Goal: Task Accomplishment & Management: Manage account settings

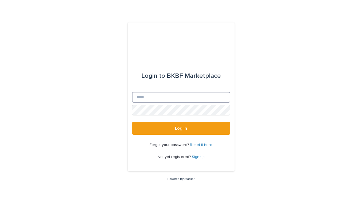
click at [184, 101] on input "Email" at bounding box center [181, 97] width 98 height 11
click at [261, 64] on div "Login to BKBF Marketplace Email Password Log in Forgot your password? Reset it …" at bounding box center [181, 104] width 362 height 209
click at [196, 94] on input "Email" at bounding box center [181, 97] width 98 height 11
click at [287, 67] on div "Login to BKBF Marketplace Email Password Log in Forgot your password? Reset it …" at bounding box center [181, 104] width 362 height 209
click at [194, 97] on input "Email" at bounding box center [181, 97] width 98 height 11
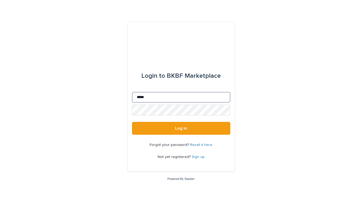
type input "**********"
click at [199, 146] on link "Reset it here" at bounding box center [201, 145] width 22 height 4
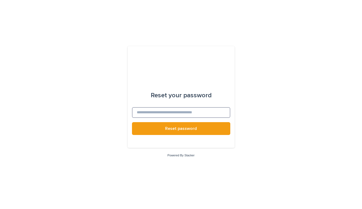
click at [199, 114] on input at bounding box center [181, 112] width 98 height 11
click at [132, 122] on button "Reset password" at bounding box center [181, 128] width 98 height 13
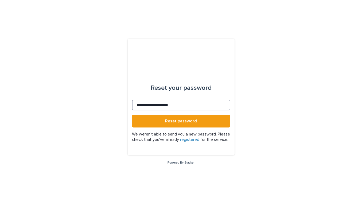
type input "**********"
click at [132, 115] on button "Reset password" at bounding box center [181, 121] width 98 height 13
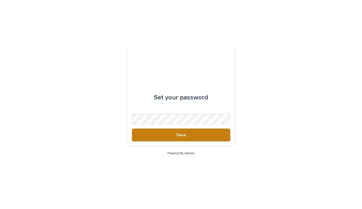
click at [183, 138] on button "Save" at bounding box center [181, 135] width 98 height 13
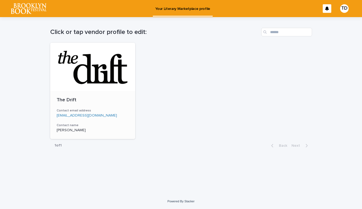
click at [114, 91] on div "The Drift Contact email address [EMAIL_ADDRESS][DOMAIN_NAME] Contact name [PERS…" at bounding box center [92, 115] width 85 height 48
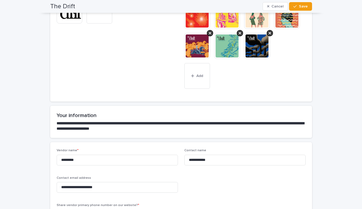
scroll to position [88, 0]
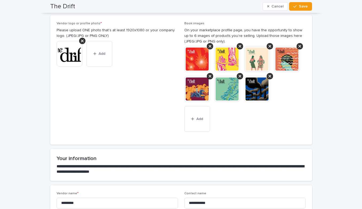
click at [284, 112] on div "This file cannot be opened Download File Add" at bounding box center [244, 90] width 121 height 88
click at [286, 88] on div at bounding box center [244, 76] width 121 height 60
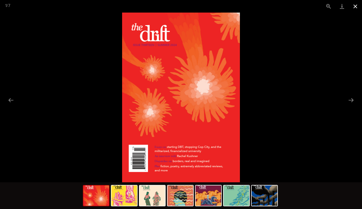
click at [354, 5] on button "Close gallery" at bounding box center [355, 6] width 13 height 13
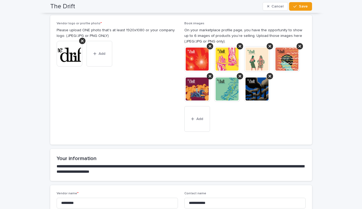
click at [285, 122] on div "This file cannot be opened Download File Add" at bounding box center [244, 90] width 121 height 88
click at [198, 123] on button "Add" at bounding box center [197, 119] width 26 height 26
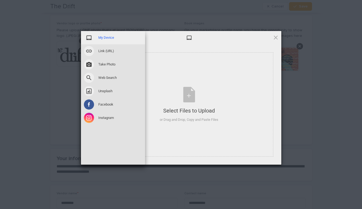
click at [110, 38] on span "My Device" at bounding box center [106, 37] width 16 height 5
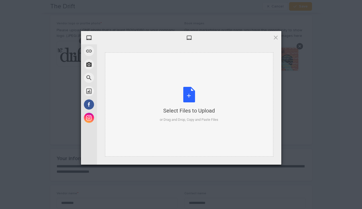
click at [183, 90] on div "Select Files to Upload or Drag and Drop, Copy and Paste Files" at bounding box center [189, 105] width 59 height 36
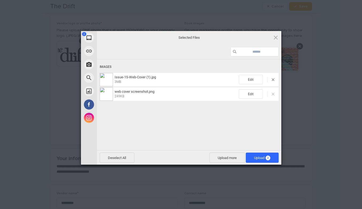
click at [273, 94] on span at bounding box center [273, 94] width 3 height 3
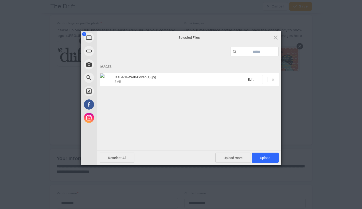
click at [274, 80] on span at bounding box center [273, 79] width 3 height 3
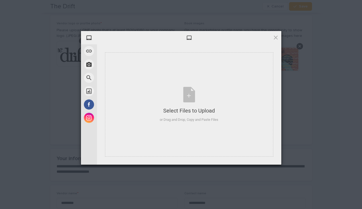
click at [304, 91] on div "My Device Link (URL) Take Photo Web Search Unsplash Facebook Instagram Select F…" at bounding box center [181, 104] width 362 height 209
click at [276, 37] on span at bounding box center [276, 37] width 6 height 6
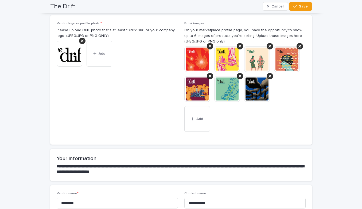
click at [196, 61] on img at bounding box center [197, 59] width 26 height 26
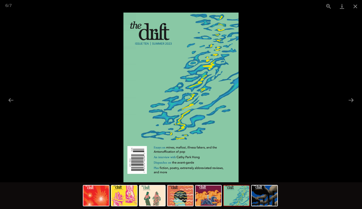
scroll to position [0, 0]
click at [291, 75] on picture at bounding box center [181, 98] width 362 height 170
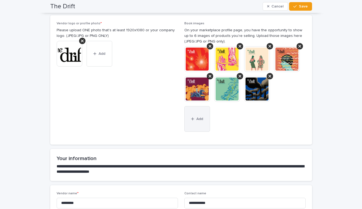
click at [198, 117] on span "Add" at bounding box center [199, 119] width 7 height 4
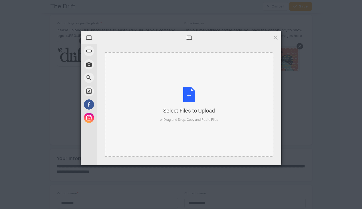
click at [192, 95] on div "Select Files to Upload or Drag and Drop, Copy and Paste Files" at bounding box center [189, 105] width 59 height 36
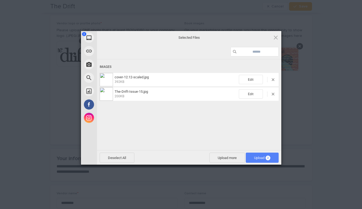
click at [261, 156] on span "Upload 2" at bounding box center [262, 158] width 16 height 4
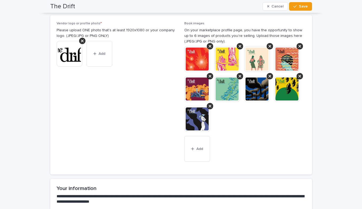
click at [267, 136] on div "This file cannot be opened Download File Add" at bounding box center [244, 105] width 121 height 118
click at [270, 46] on icon at bounding box center [270, 46] width 3 height 4
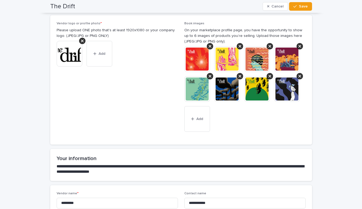
click at [270, 46] on icon at bounding box center [270, 46] width 3 height 4
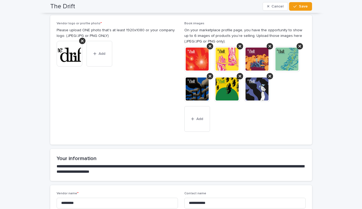
click at [270, 46] on icon at bounding box center [270, 46] width 3 height 4
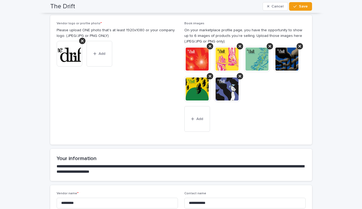
click at [255, 93] on div at bounding box center [244, 76] width 121 height 60
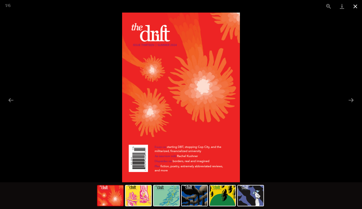
click at [357, 6] on button "Close gallery" at bounding box center [355, 6] width 13 height 13
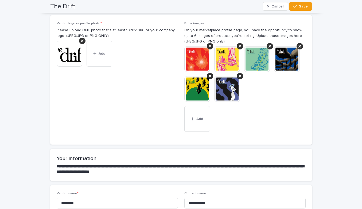
click at [285, 111] on div "This file cannot be opened Download File Add" at bounding box center [244, 90] width 121 height 88
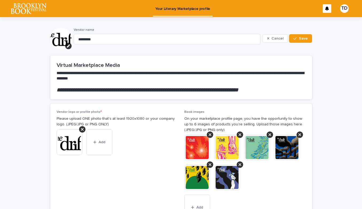
click at [204, 145] on img at bounding box center [197, 148] width 26 height 26
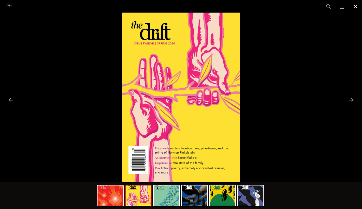
click at [358, 2] on button "Close gallery" at bounding box center [355, 6] width 13 height 13
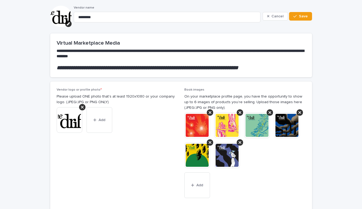
scroll to position [26, 0]
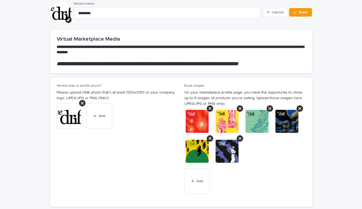
click at [271, 157] on div at bounding box center [244, 138] width 121 height 60
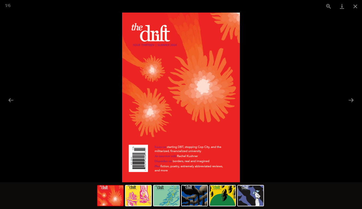
click at [300, 104] on picture at bounding box center [181, 98] width 362 height 170
click at [356, 4] on button "Close gallery" at bounding box center [355, 6] width 13 height 13
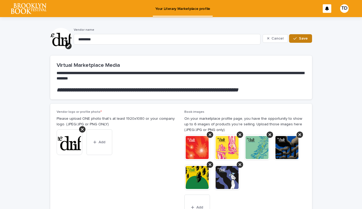
click at [303, 41] on button "Save" at bounding box center [300, 38] width 23 height 9
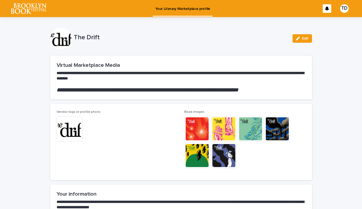
click at [226, 47] on div "The Drift Edit" at bounding box center [181, 38] width 262 height 21
click at [44, 12] on img at bounding box center [29, 8] width 36 height 11
